Goal: Information Seeking & Learning: Learn about a topic

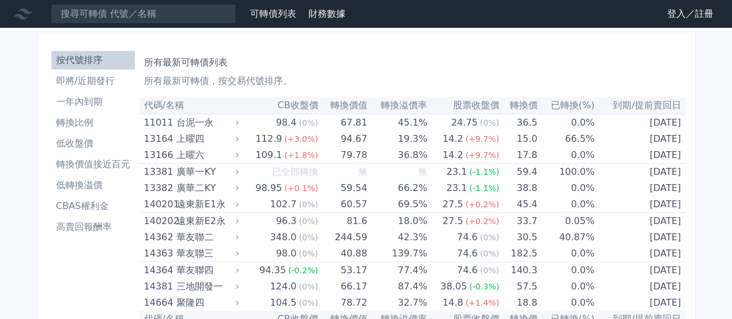
click at [79, 123] on li "轉換比例" at bounding box center [93, 123] width 83 height 14
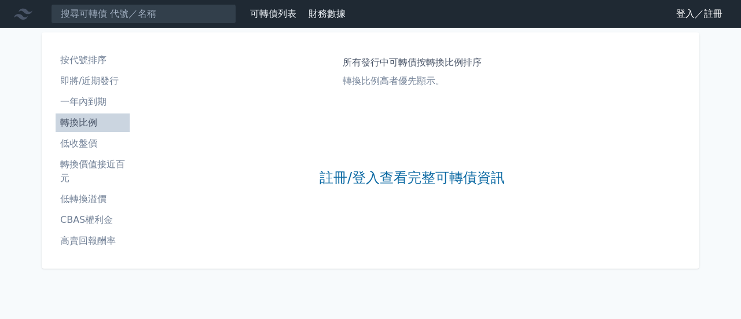
click at [713, 19] on link "登入／註冊" at bounding box center [699, 14] width 65 height 19
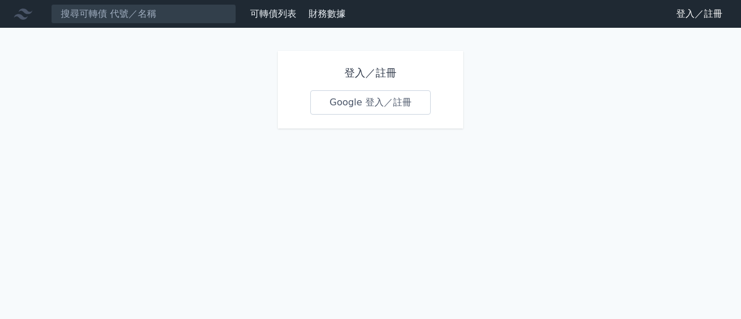
click at [376, 105] on link "Google 登入／註冊" at bounding box center [370, 102] width 120 height 24
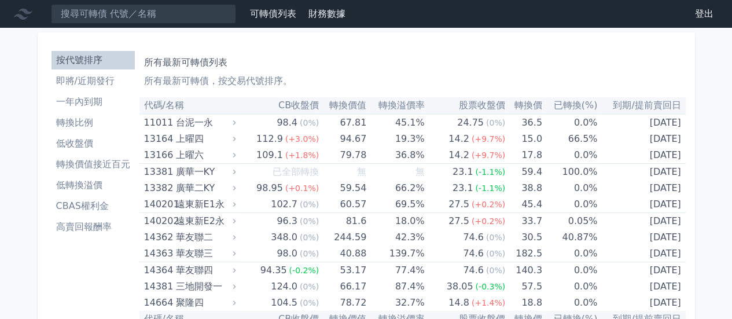
click at [78, 122] on li "轉換比例" at bounding box center [93, 123] width 83 height 14
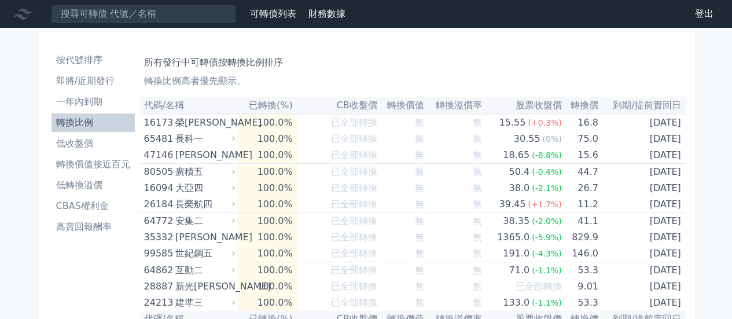
click at [93, 67] on li "按代號排序" at bounding box center [93, 60] width 83 height 14
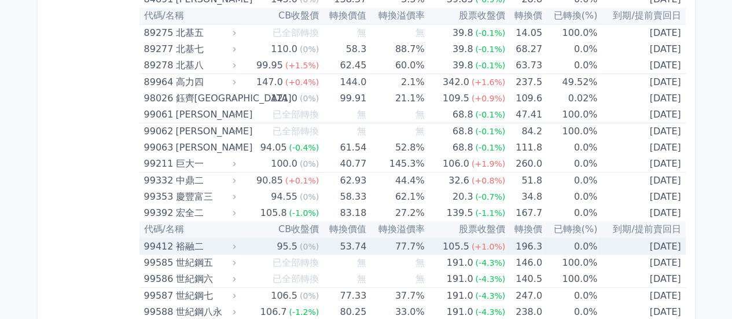
scroll to position [6811, 0]
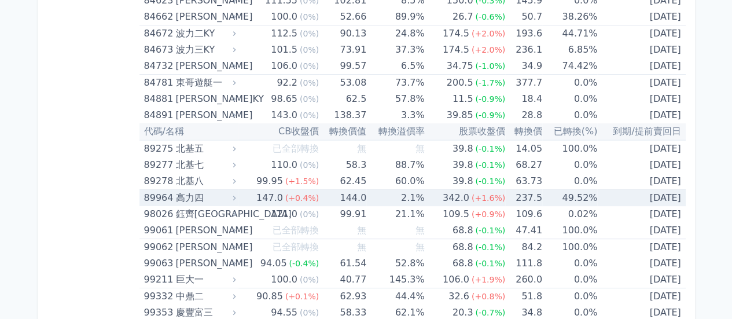
click at [160, 190] on div "89964" at bounding box center [158, 198] width 29 height 16
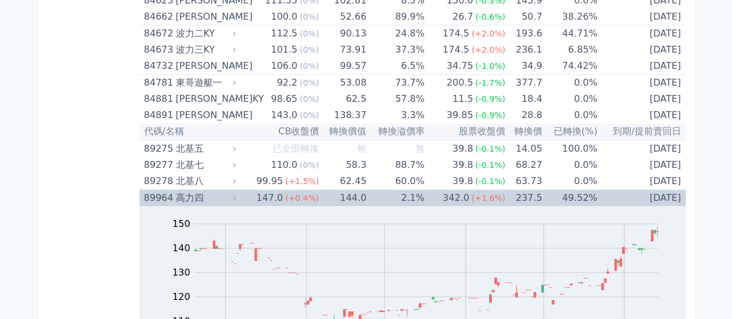
click at [160, 190] on div "89964" at bounding box center [158, 198] width 29 height 16
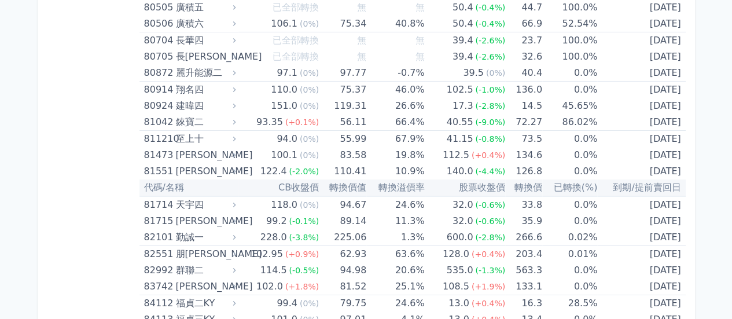
scroll to position [6290, 0]
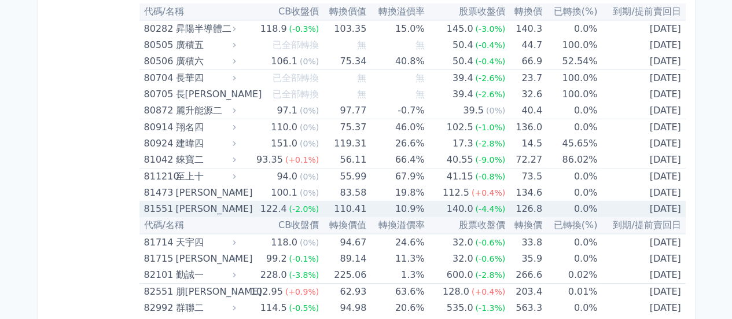
click at [178, 201] on div "[PERSON_NAME]" at bounding box center [204, 209] width 58 height 16
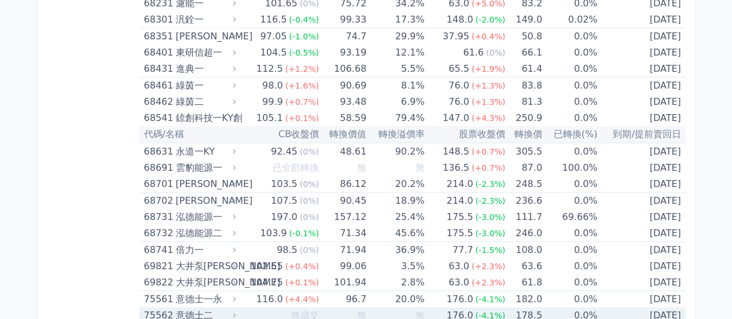
scroll to position [6058, 0]
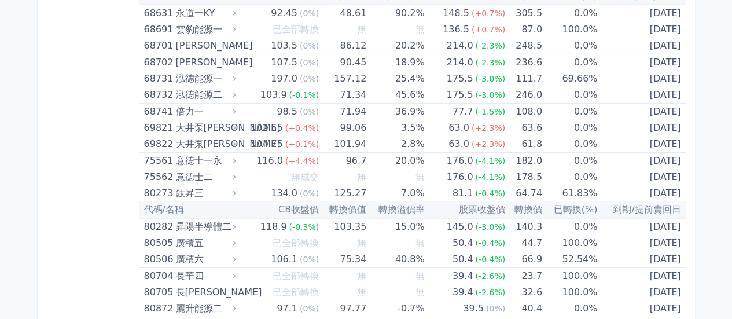
scroll to position [6116, 0]
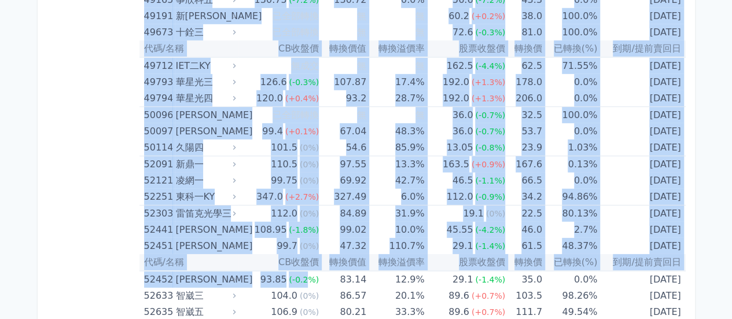
scroll to position [3937, 0]
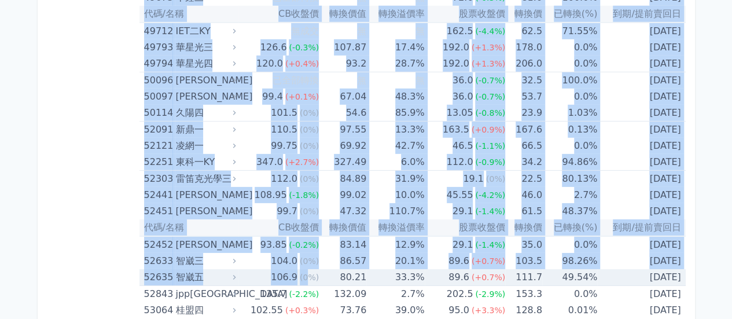
drag, startPoint x: 107, startPoint y: 128, endPoint x: 305, endPoint y: 263, distance: 239.6
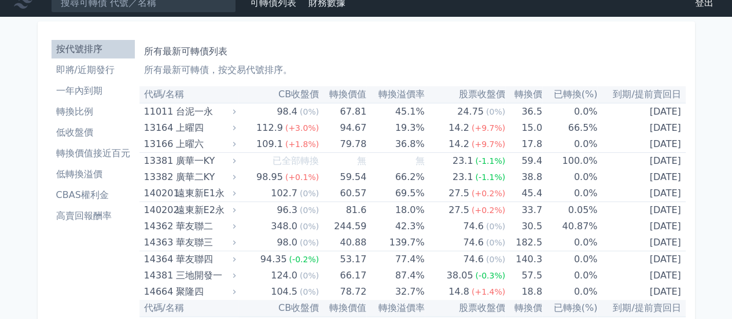
scroll to position [0, 0]
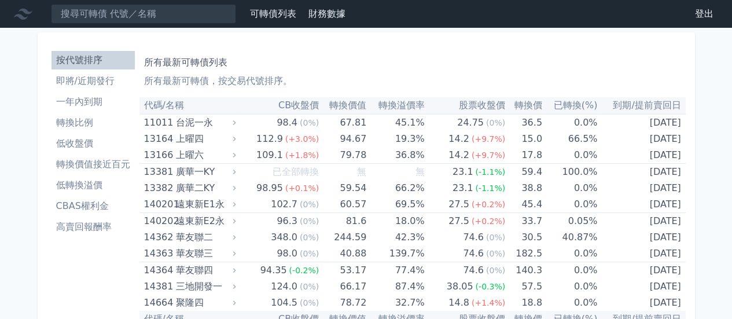
click at [80, 122] on li "轉換比例" at bounding box center [93, 123] width 83 height 14
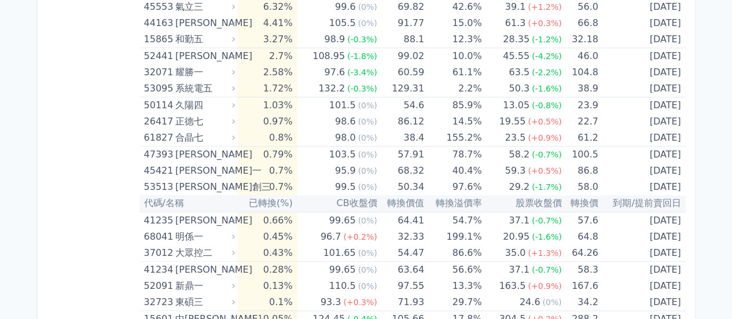
scroll to position [2765, 0]
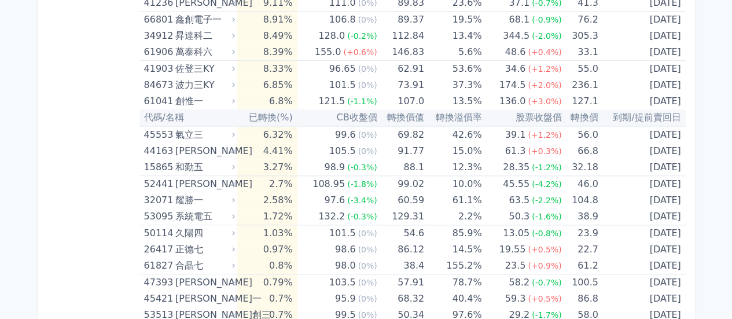
drag, startPoint x: 122, startPoint y: 127, endPoint x: 141, endPoint y: 140, distance: 23.8
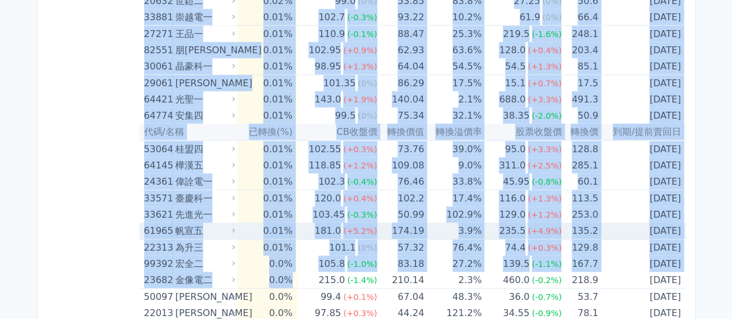
scroll to position [3402, 0]
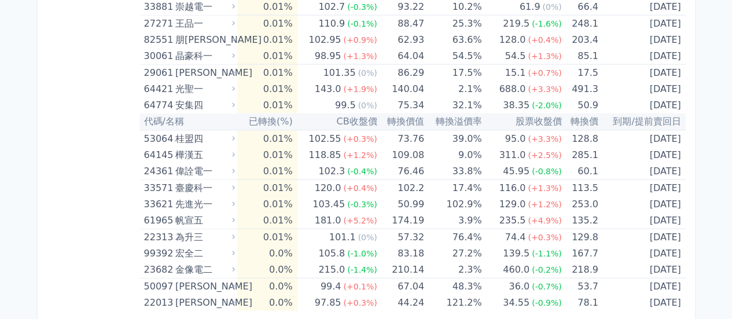
drag, startPoint x: 132, startPoint y: 128, endPoint x: 709, endPoint y: 301, distance: 602.7
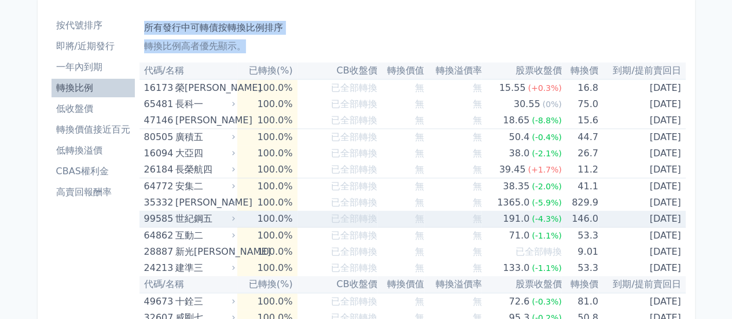
scroll to position [0, 0]
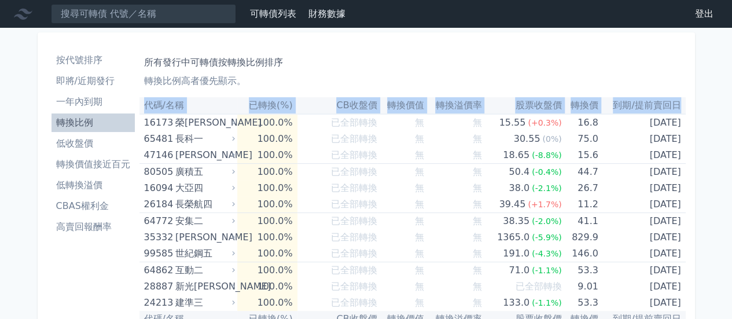
drag, startPoint x: 144, startPoint y: 122, endPoint x: 147, endPoint y: 94, distance: 28.0
click at [134, 82] on li "即將/近期發行" at bounding box center [93, 81] width 83 height 14
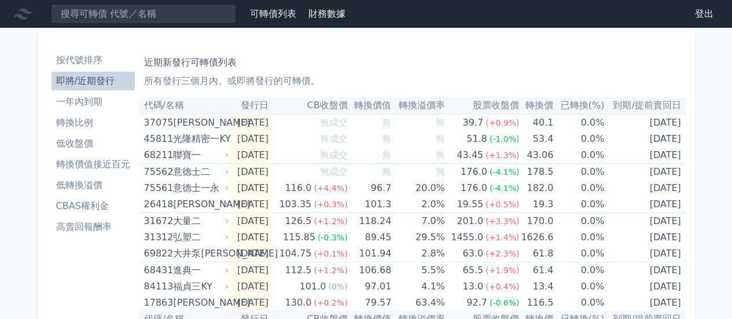
click at [78, 126] on li "轉換比例" at bounding box center [93, 123] width 83 height 14
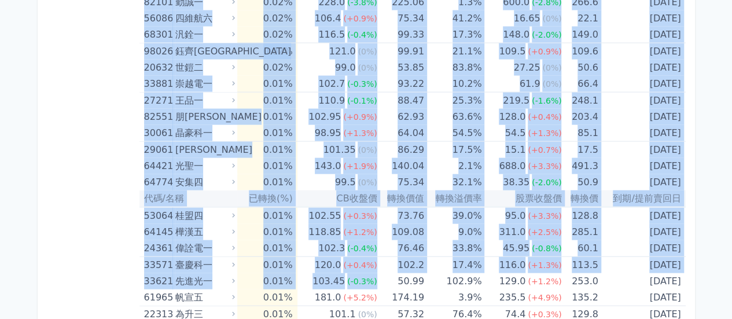
scroll to position [3402, 0]
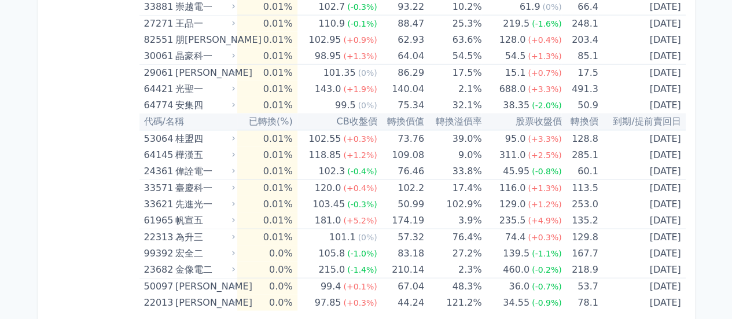
drag, startPoint x: 140, startPoint y: 107, endPoint x: 713, endPoint y: 303, distance: 605.5
copy table
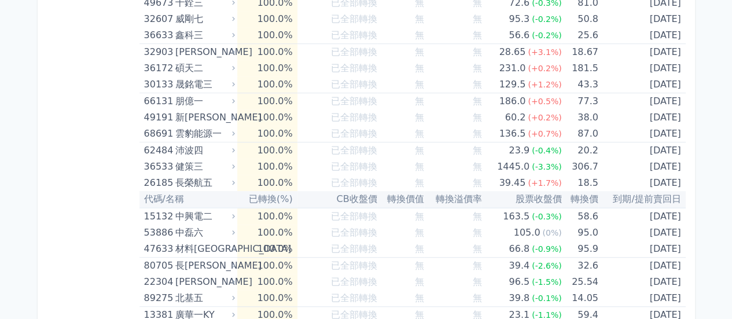
scroll to position [0, 0]
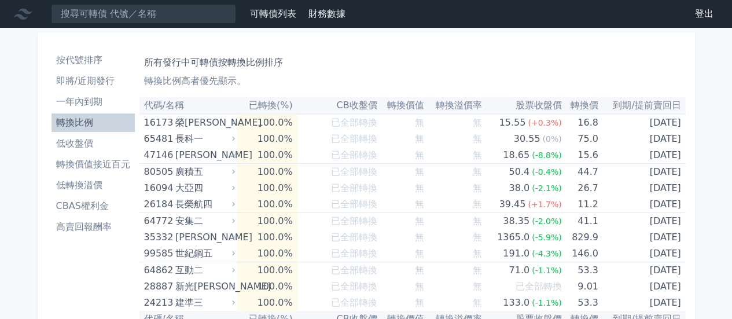
click at [75, 61] on li "按代號排序" at bounding box center [93, 60] width 83 height 14
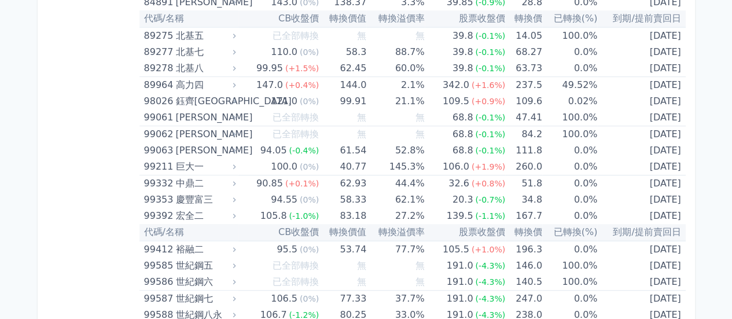
scroll to position [6927, 0]
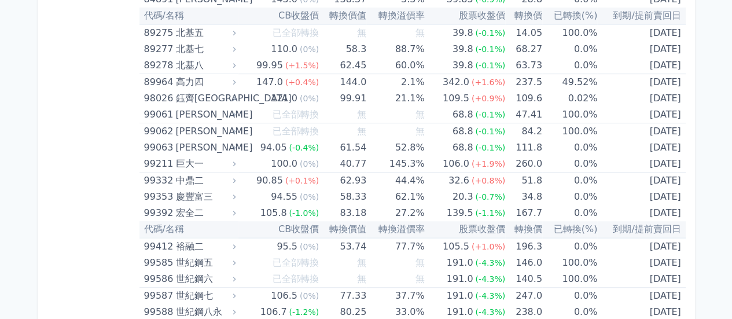
drag, startPoint x: 140, startPoint y: 124, endPoint x: 730, endPoint y: 294, distance: 613.4
copy table "代碼/名稱 CB收盤價 轉換價值 轉換溢價率 股票收盤價 轉換價 已轉換(%) 到期/提前賣回日"
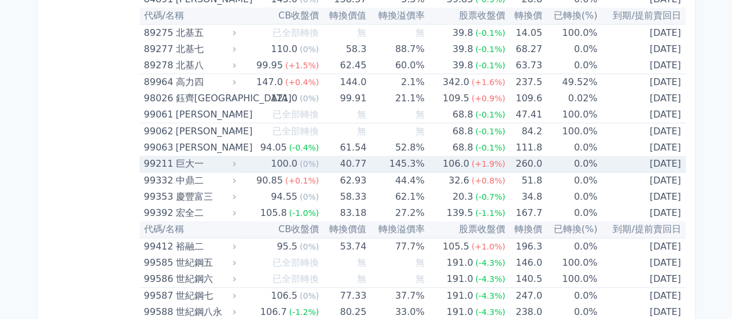
click at [204, 140] on div "[PERSON_NAME]" at bounding box center [204, 148] width 58 height 16
